Goal: Download file/media

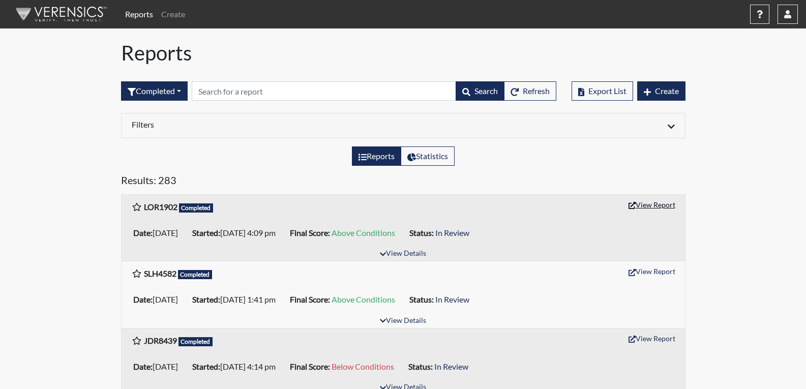
click at [646, 206] on button "View Report" at bounding box center [652, 205] width 56 height 16
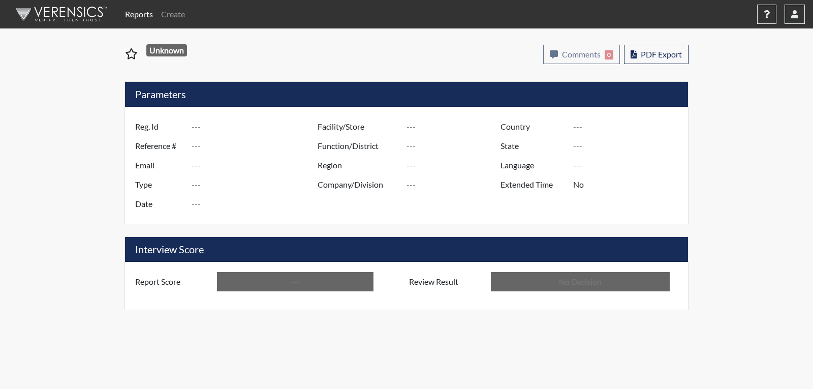
type input "LOR1902"
type input "51087"
type input "---"
type input "Corrections Pre-Employment"
type input "Sep 3, 2025"
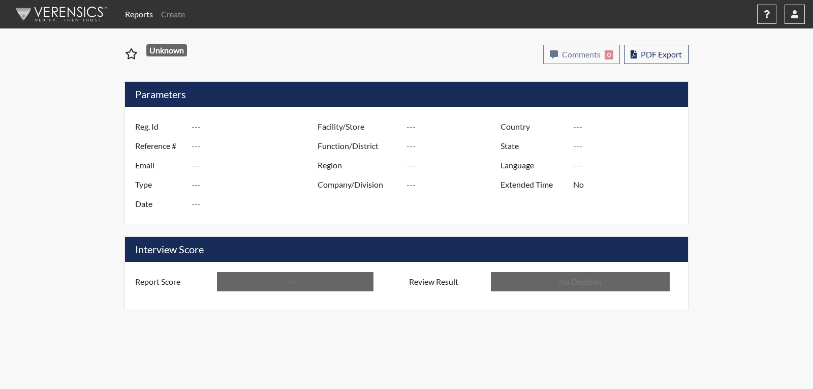
type input "[PERSON_NAME]"
type input "[GEOGRAPHIC_DATA]"
type input "[US_STATE]"
type input "English"
type input "Above Conditions"
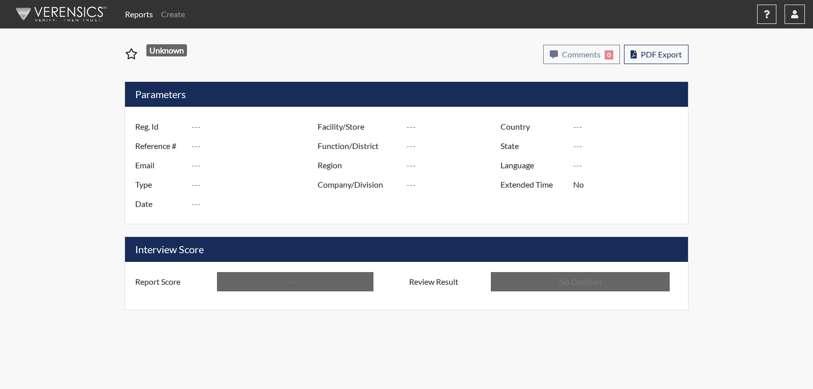
type input "In Review"
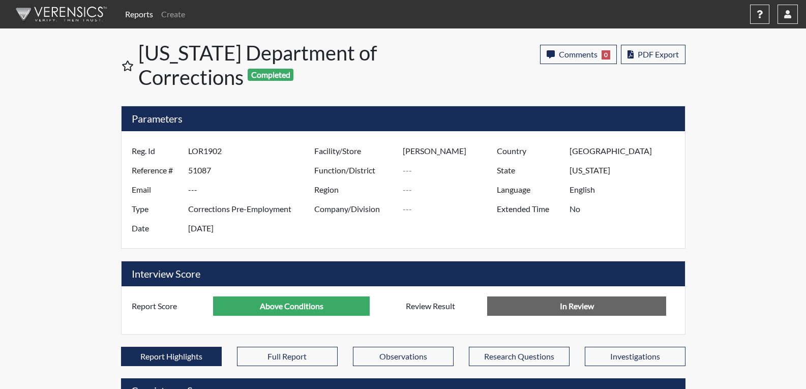
scroll to position [169, 422]
click at [656, 57] on span "PDF Export" at bounding box center [657, 54] width 41 height 10
